Goal: Information Seeking & Learning: Learn about a topic

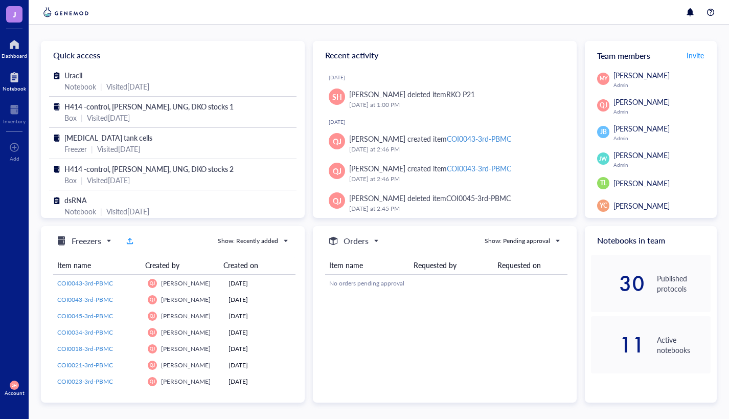
click at [17, 86] on div "Notebook" at bounding box center [15, 88] width 24 height 6
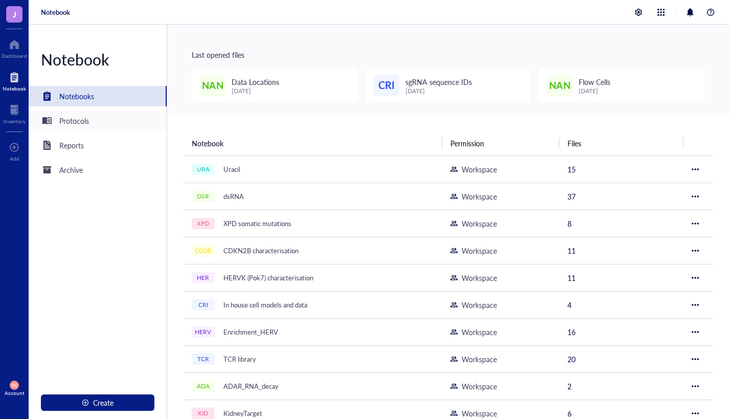
click at [64, 121] on div "Protocols" at bounding box center [74, 120] width 30 height 11
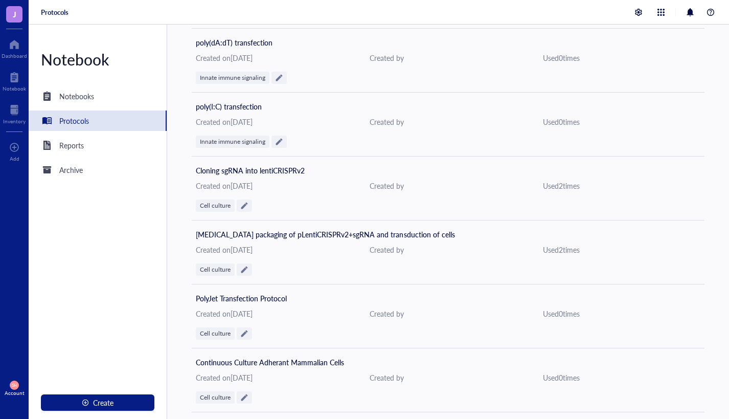
scroll to position [1050, 0]
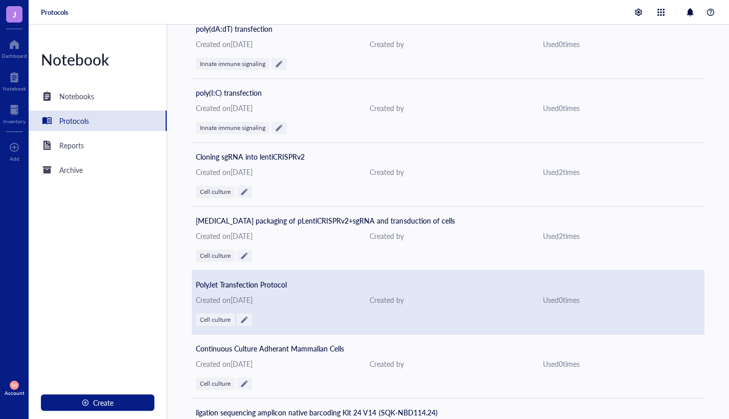
click at [317, 304] on div "Created on [DATE]" at bounding box center [275, 299] width 158 height 11
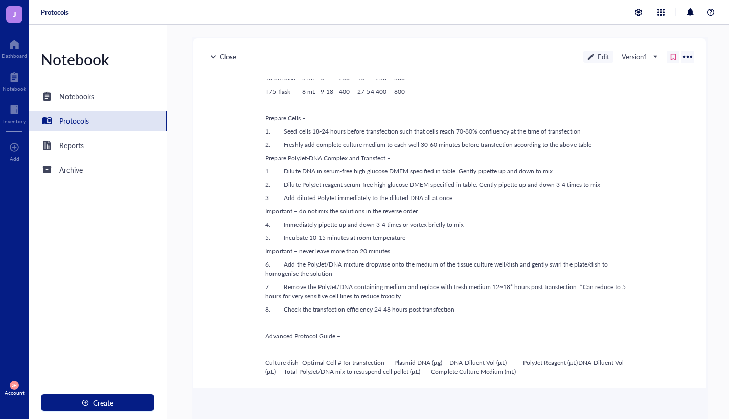
scroll to position [317, 0]
